Goal: Navigation & Orientation: Go to known website

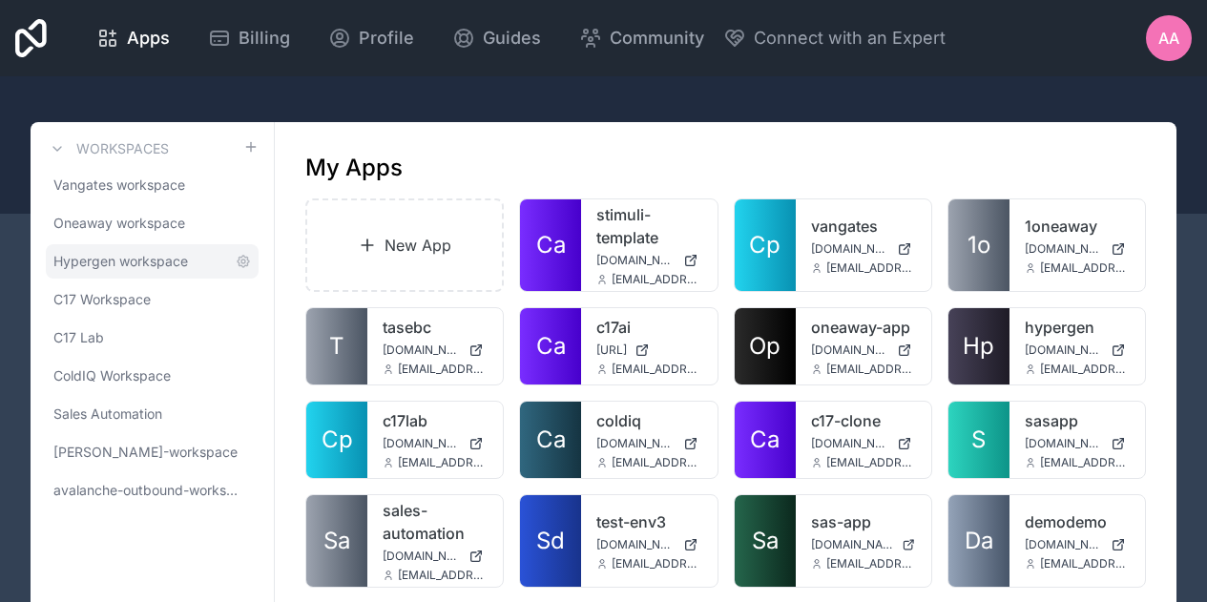
click at [116, 254] on span "Hypergen workspace" at bounding box center [120, 261] width 134 height 19
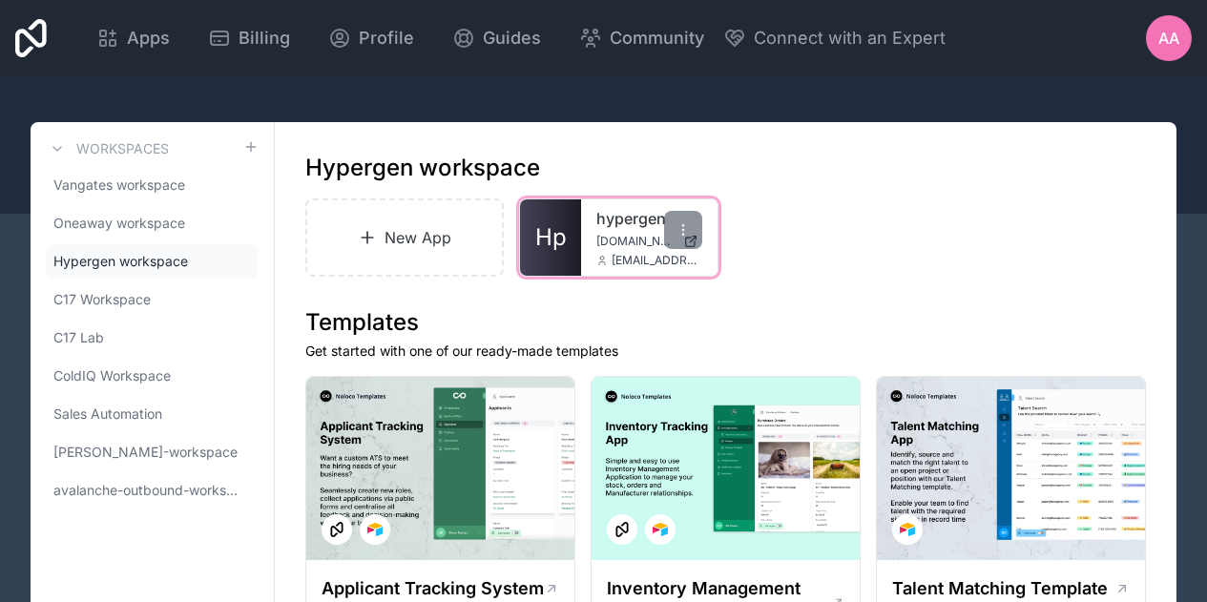
click at [595, 237] on div "hypergen [DOMAIN_NAME] [EMAIL_ADDRESS][DOMAIN_NAME]" at bounding box center [648, 237] width 135 height 76
click at [605, 234] on span "[DOMAIN_NAME]" at bounding box center [635, 241] width 78 height 15
